Goal: Use online tool/utility

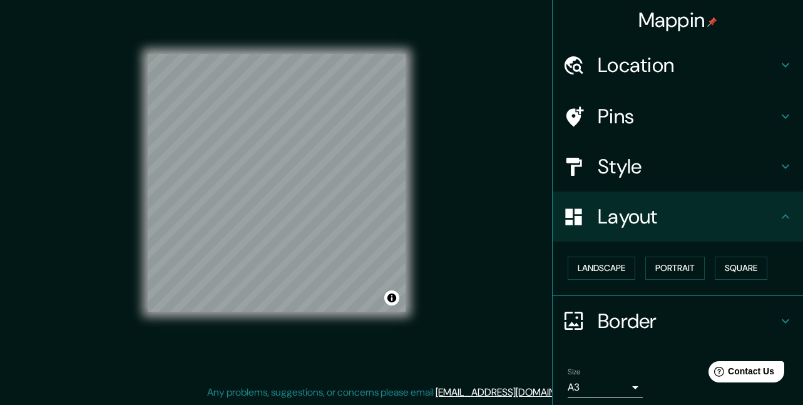
click at [641, 168] on h4 "Style" at bounding box center [687, 166] width 180 height 25
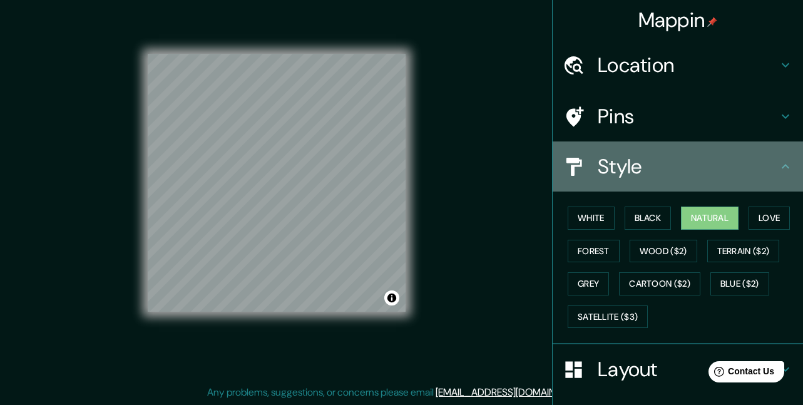
click at [641, 168] on h4 "Style" at bounding box center [687, 166] width 180 height 25
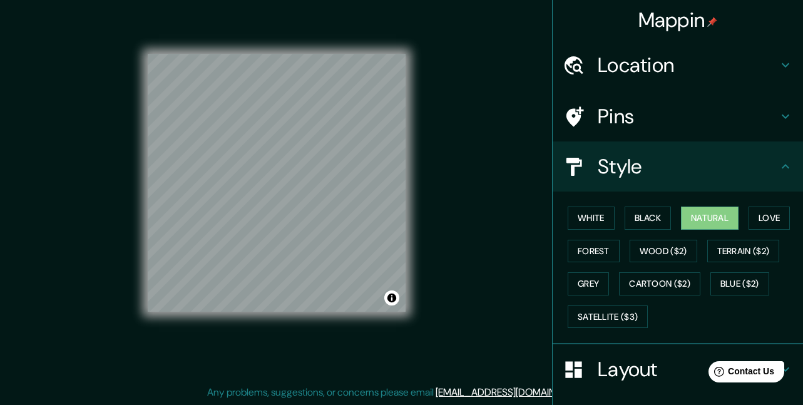
click at [782, 167] on icon at bounding box center [785, 166] width 15 height 15
click at [778, 168] on icon at bounding box center [785, 166] width 15 height 15
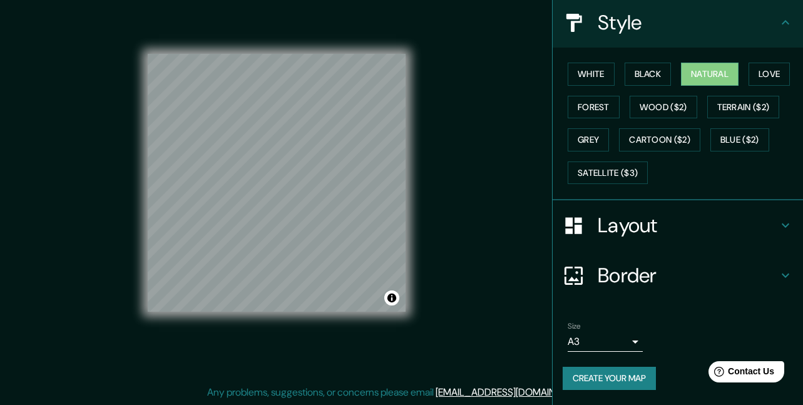
click at [778, 223] on icon at bounding box center [785, 225] width 15 height 15
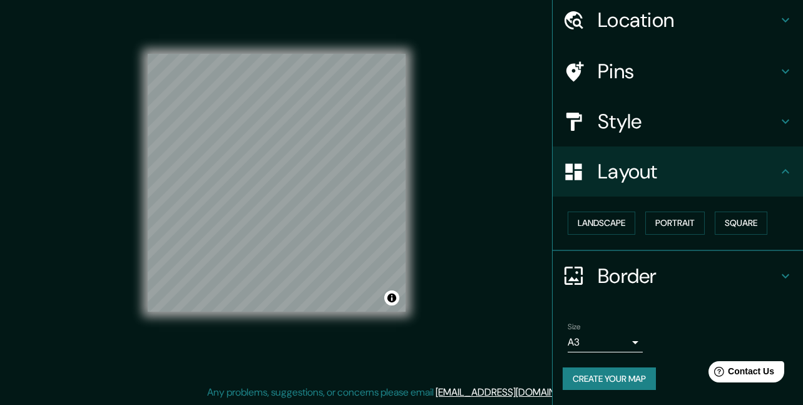
scroll to position [45, 0]
click at [778, 270] on icon at bounding box center [785, 275] width 15 height 15
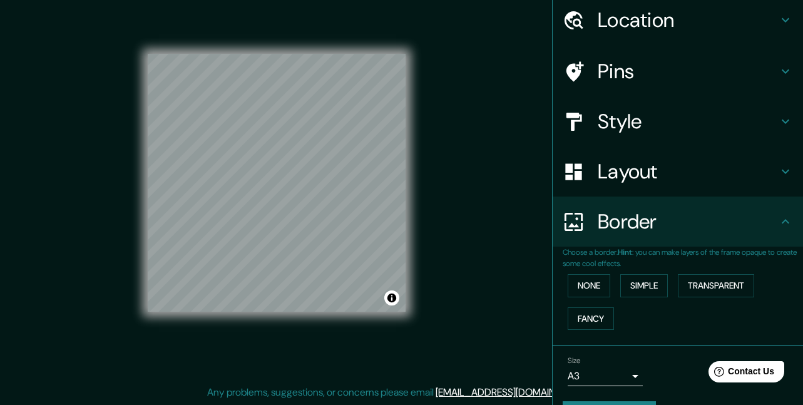
scroll to position [79, 0]
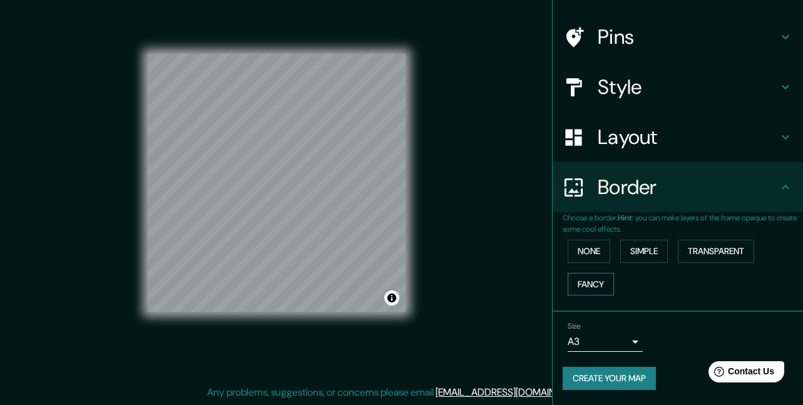
click at [592, 288] on button "Fancy" at bounding box center [590, 284] width 46 height 23
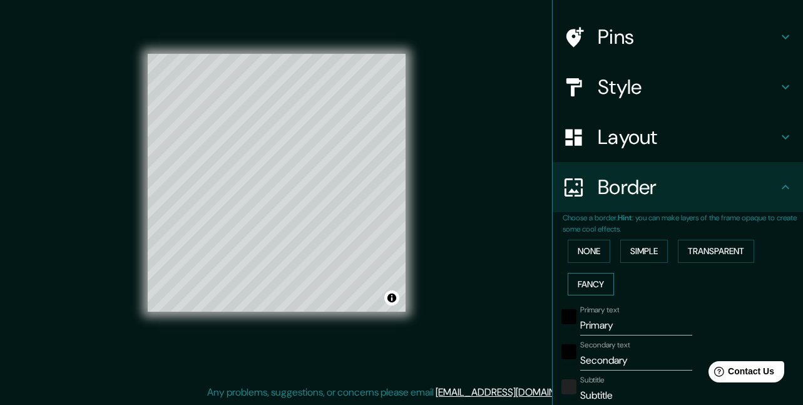
click at [601, 282] on button "Fancy" at bounding box center [590, 284] width 46 height 23
type input "165"
type input "33"
type input "16"
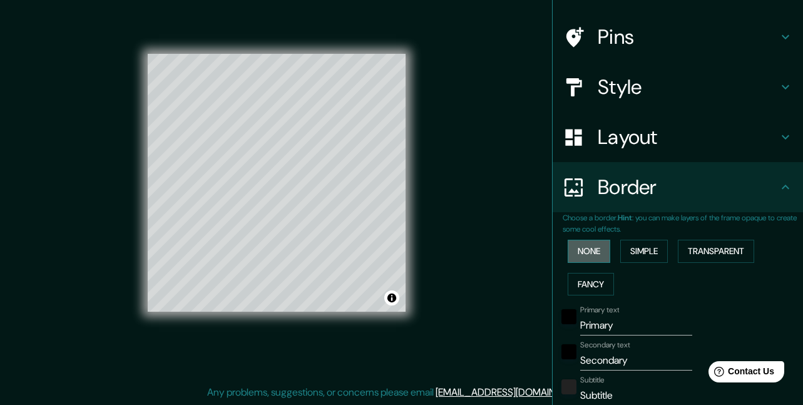
click at [599, 252] on button "None" at bounding box center [588, 251] width 43 height 23
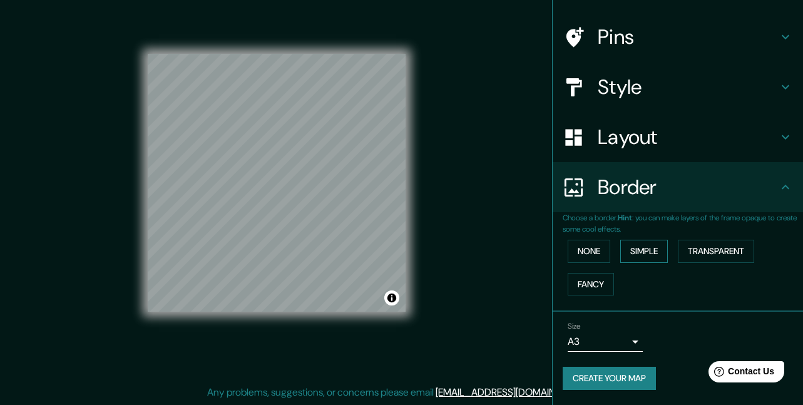
click at [638, 253] on button "Simple" at bounding box center [644, 251] width 48 height 23
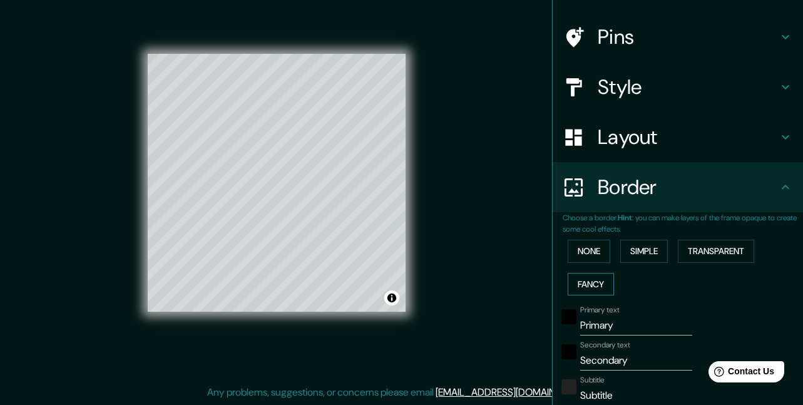
click at [581, 286] on button "Fancy" at bounding box center [590, 284] width 46 height 23
click at [689, 255] on button "Transparent" at bounding box center [716, 251] width 76 height 23
click at [587, 260] on button "None" at bounding box center [588, 251] width 43 height 23
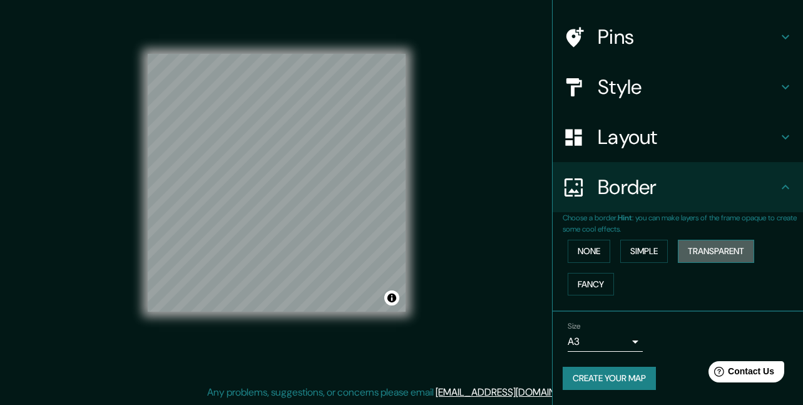
click at [697, 255] on button "Transparent" at bounding box center [716, 251] width 76 height 23
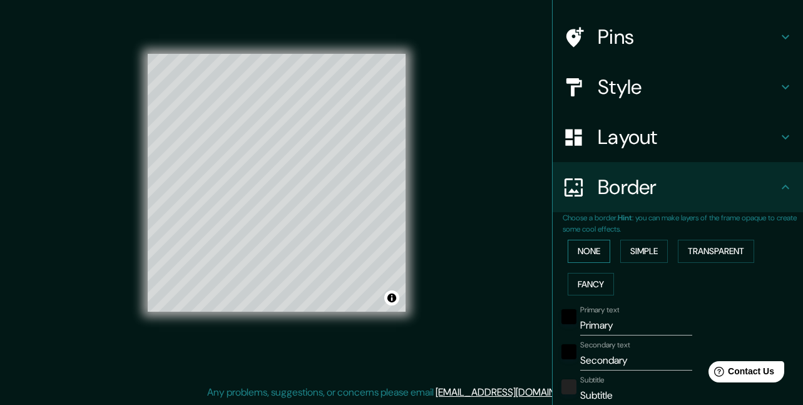
click at [586, 255] on button "None" at bounding box center [588, 251] width 43 height 23
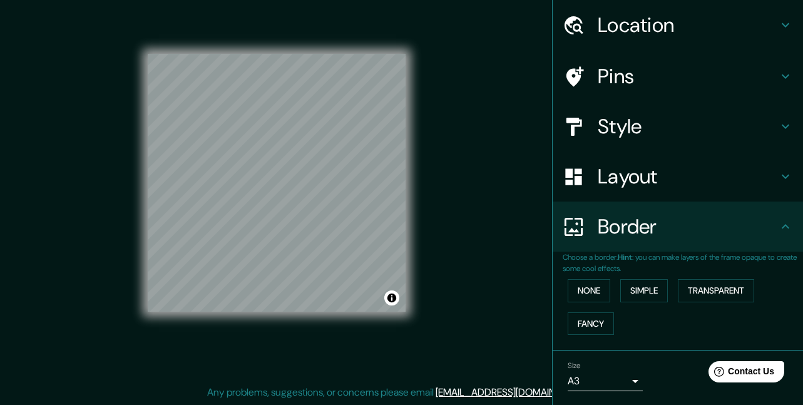
scroll to position [0, 0]
